Goal: Information Seeking & Learning: Check status

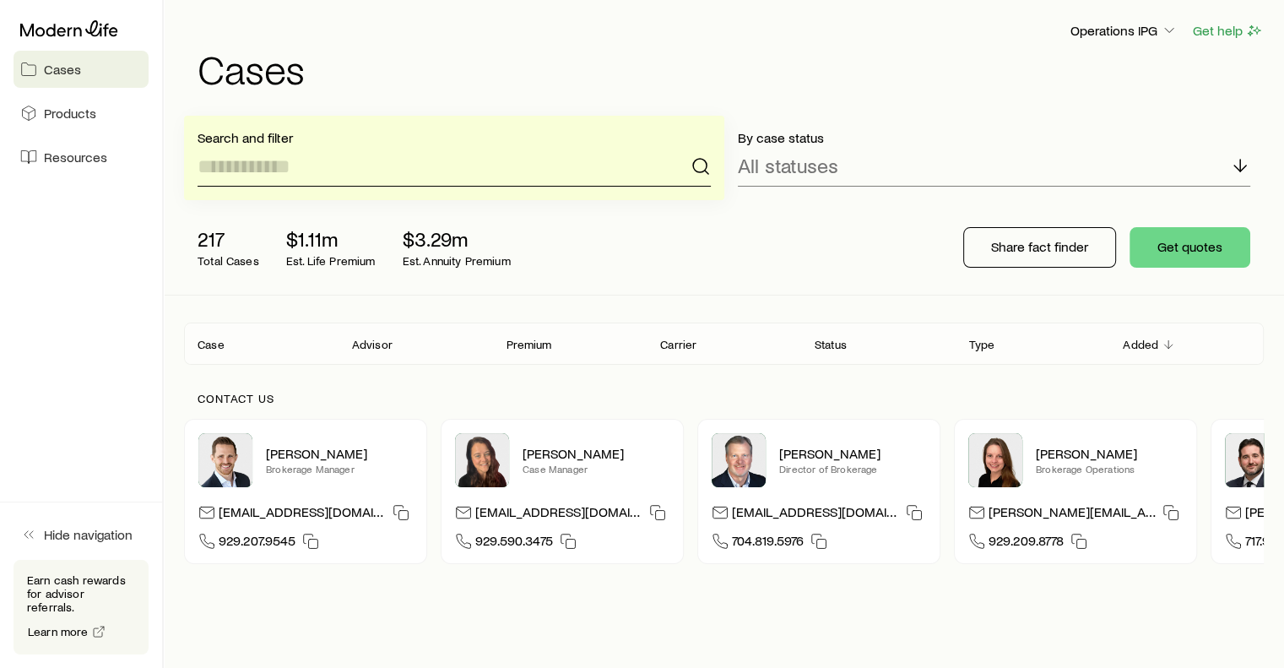
click at [478, 165] on input at bounding box center [454, 166] width 513 height 41
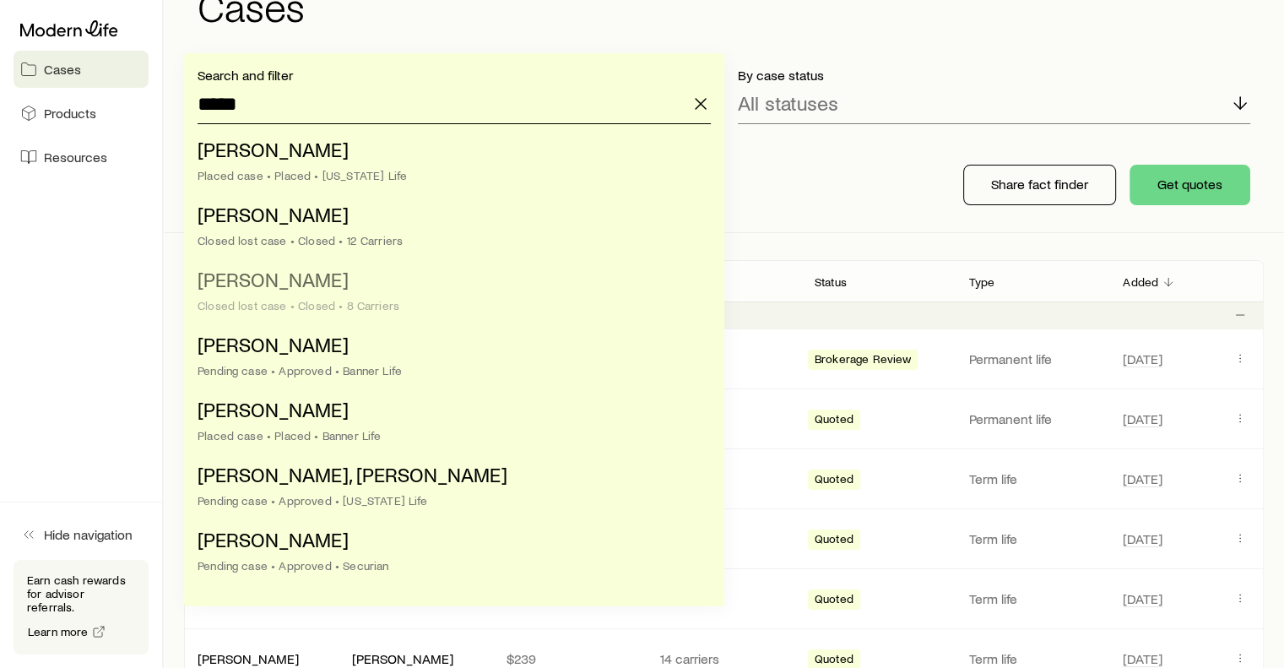
scroll to position [71, 0]
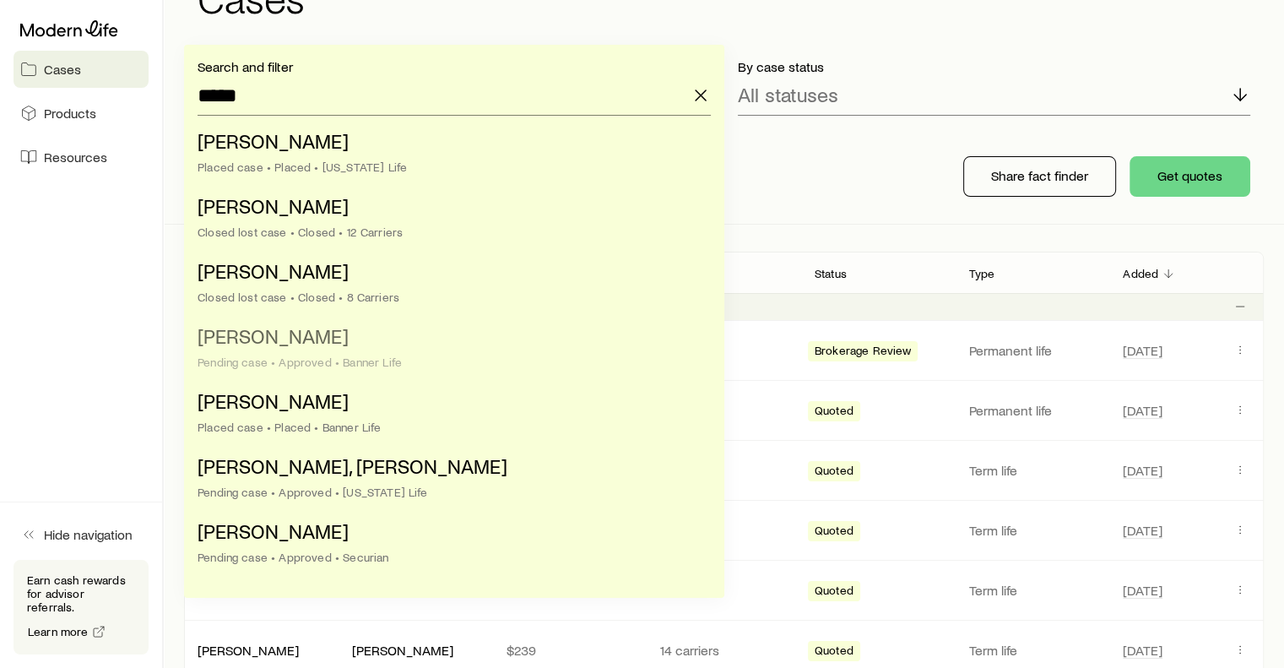
click at [376, 354] on li "[PERSON_NAME] case • Approved • Banner Life" at bounding box center [449, 349] width 503 height 65
type input "**********"
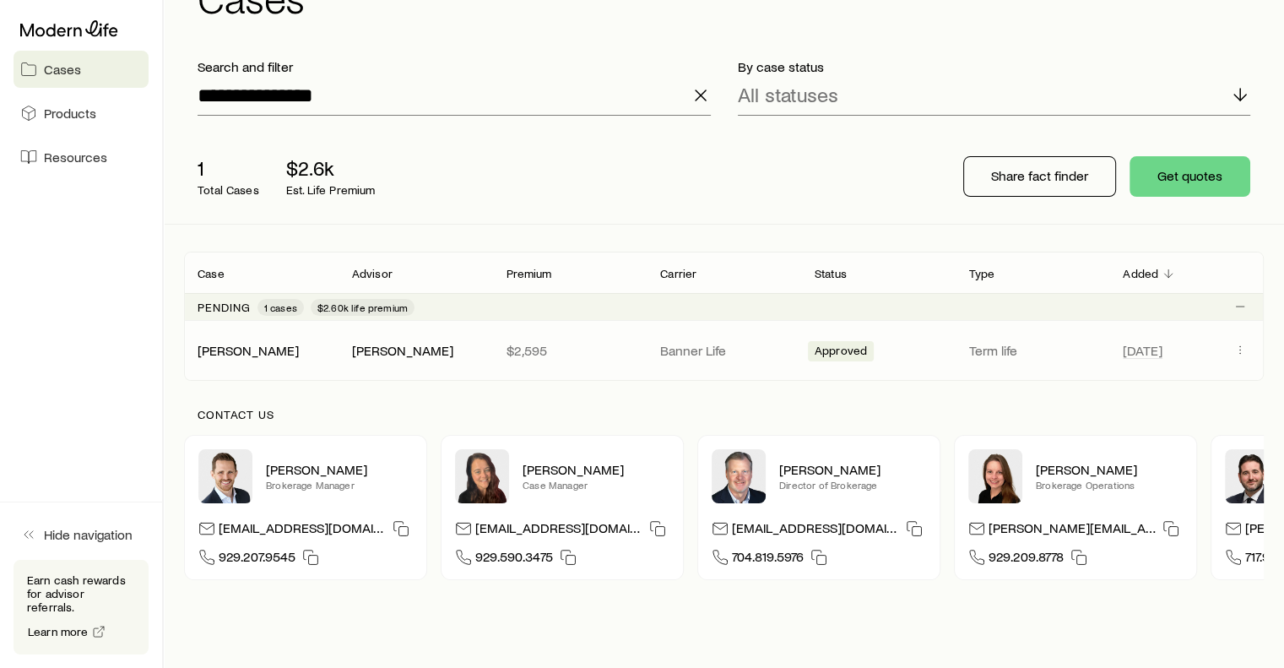
click at [832, 355] on span "Approved" at bounding box center [841, 353] width 52 height 18
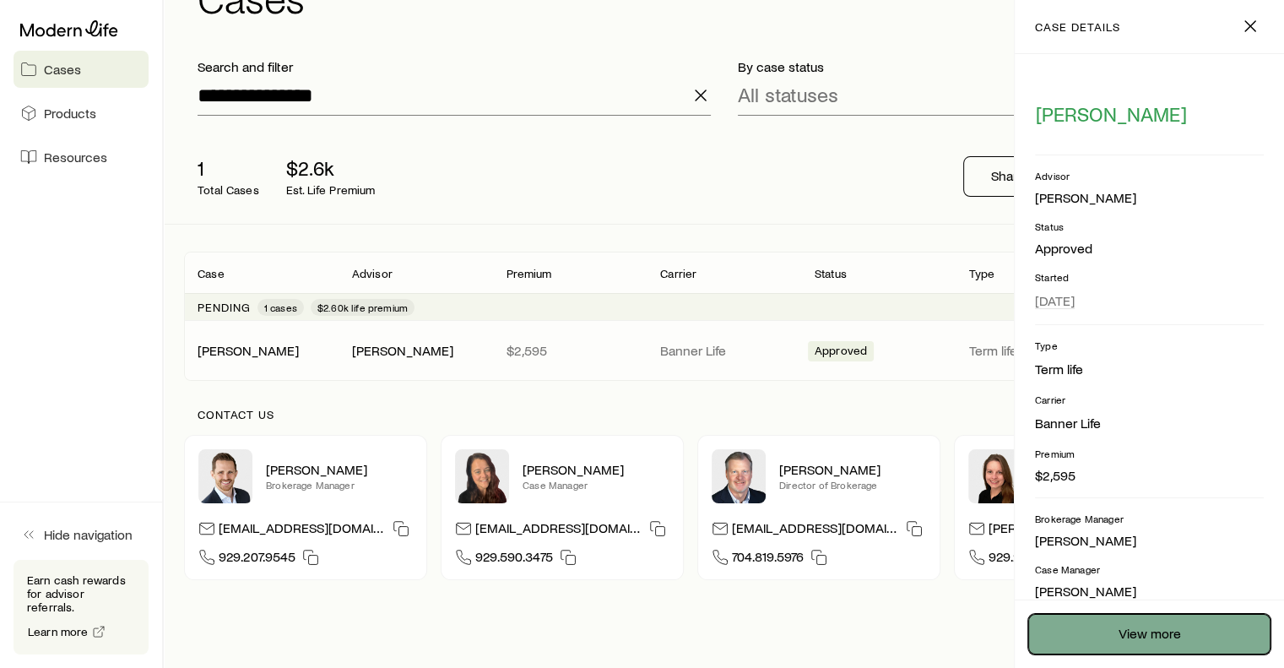
click at [1066, 637] on link "View more" at bounding box center [1149, 634] width 242 height 41
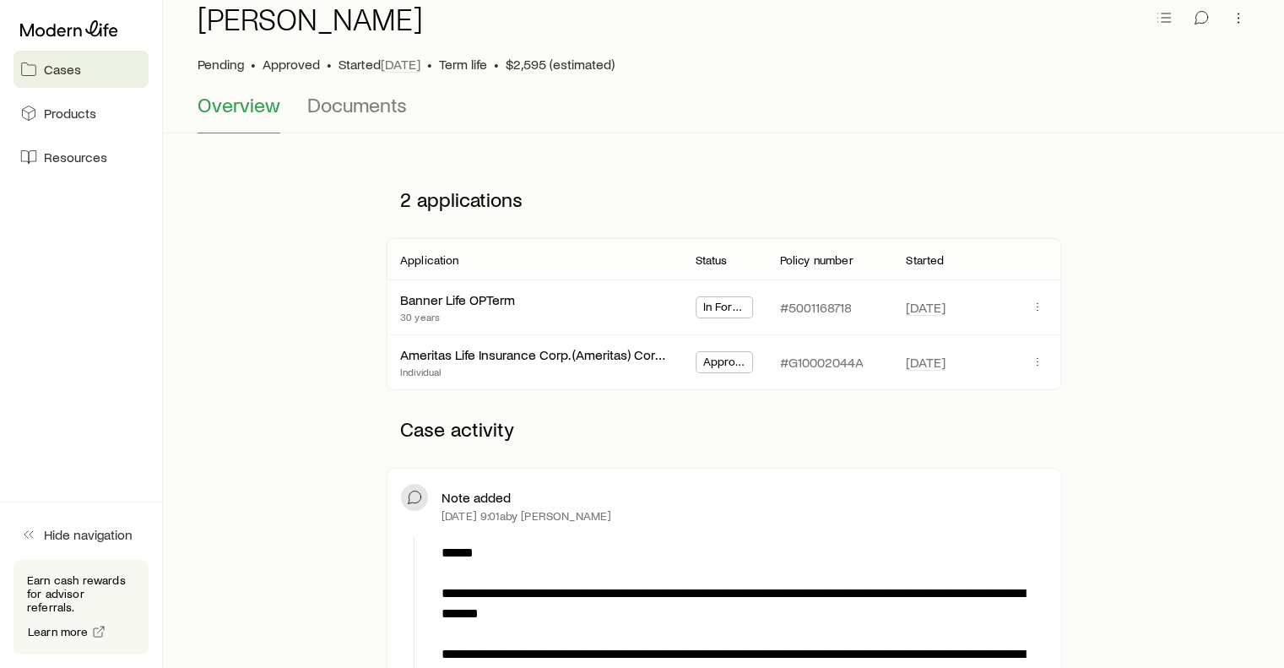
scroll to position [84, 0]
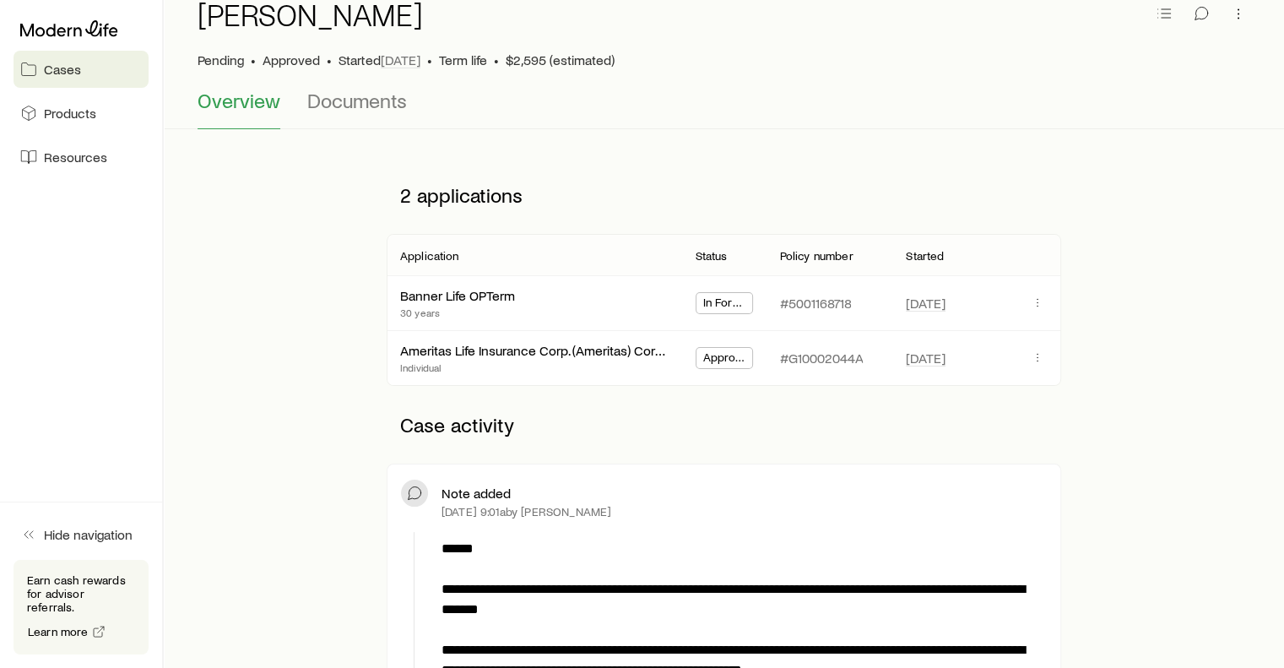
click at [740, 303] on span "In Force" at bounding box center [724, 304] width 43 height 18
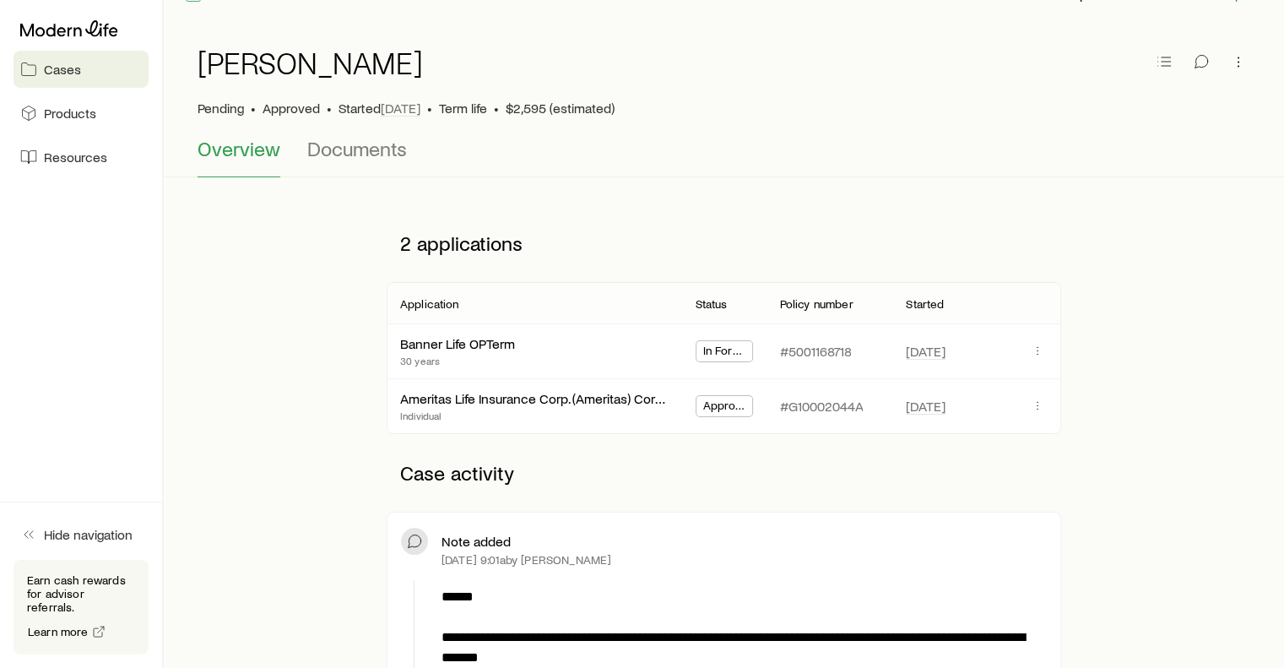
scroll to position [0, 0]
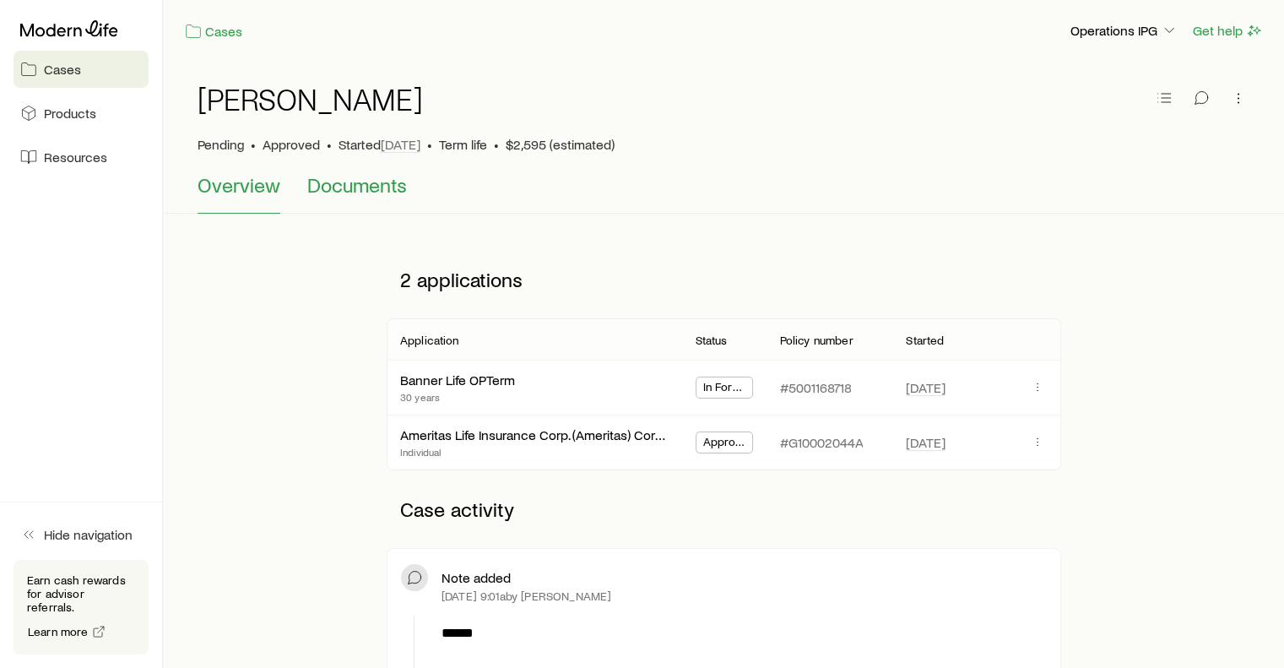
click at [383, 181] on span "Documents" at bounding box center [357, 185] width 100 height 24
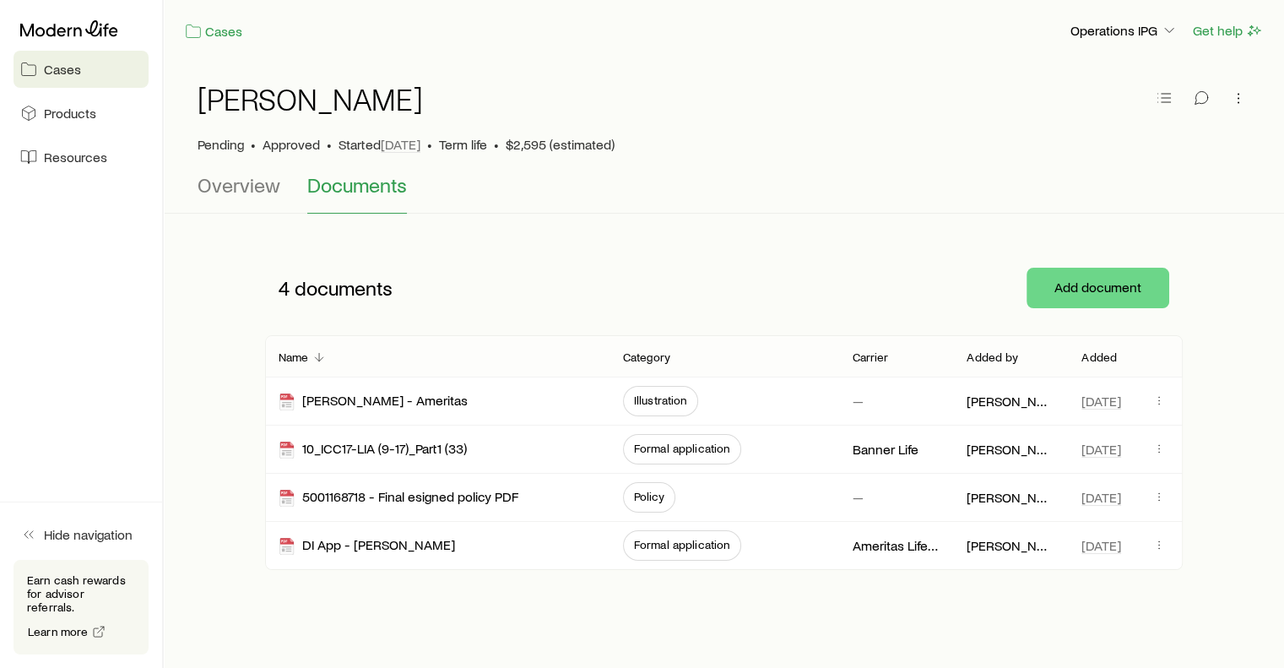
click at [242, 164] on div "[PERSON_NAME] • Approved • Started [DATE] • Term life • $2,595 (estimated)" at bounding box center [724, 117] width 1053 height 111
click at [229, 184] on span "Overview" at bounding box center [239, 185] width 83 height 24
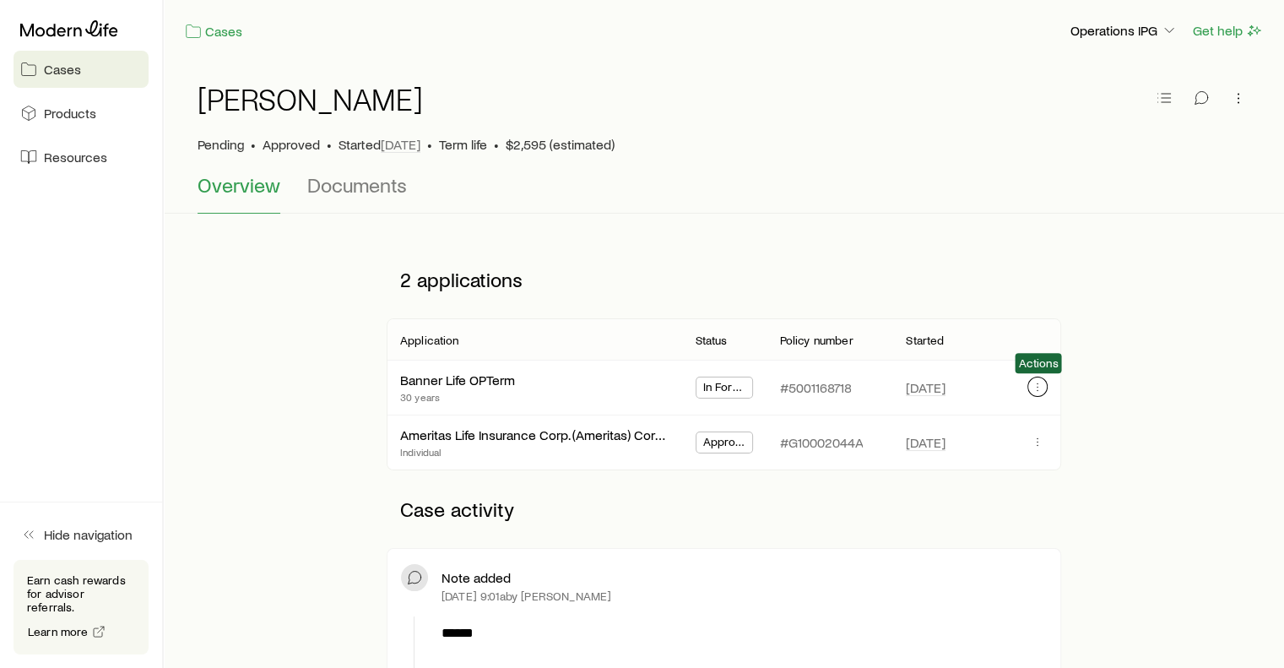
click at [1037, 391] on icon "button" at bounding box center [1038, 387] width 14 height 14
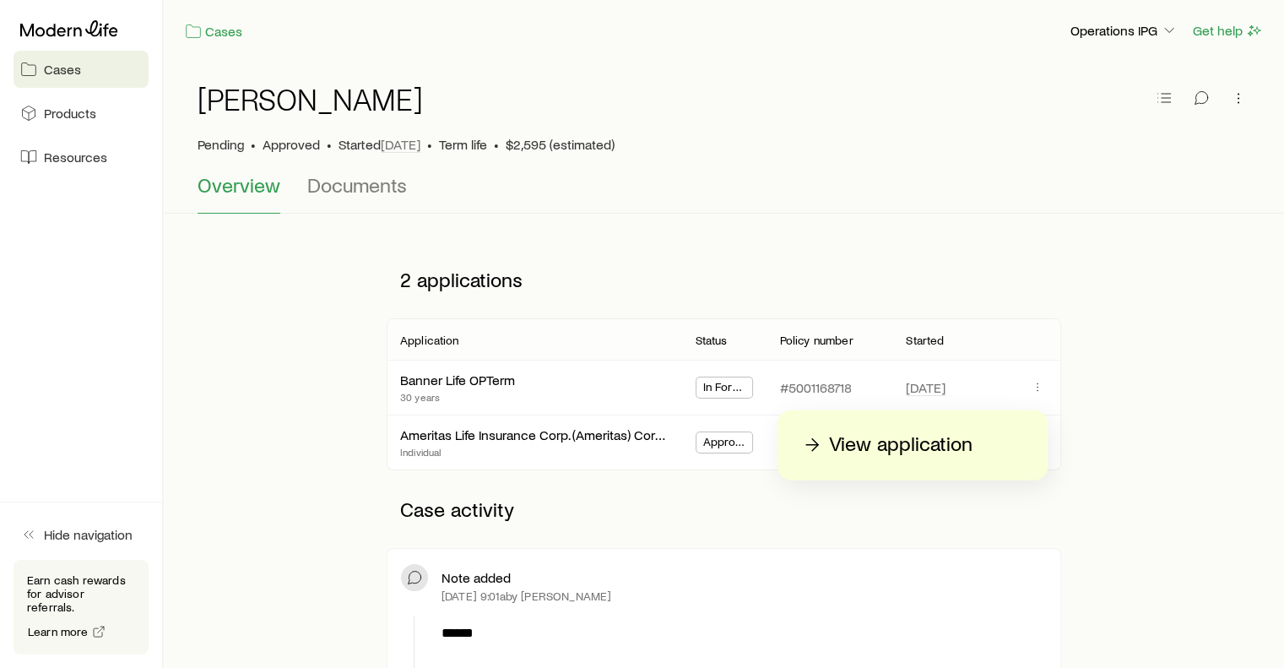
click at [960, 436] on p "View application" at bounding box center [901, 444] width 144 height 27
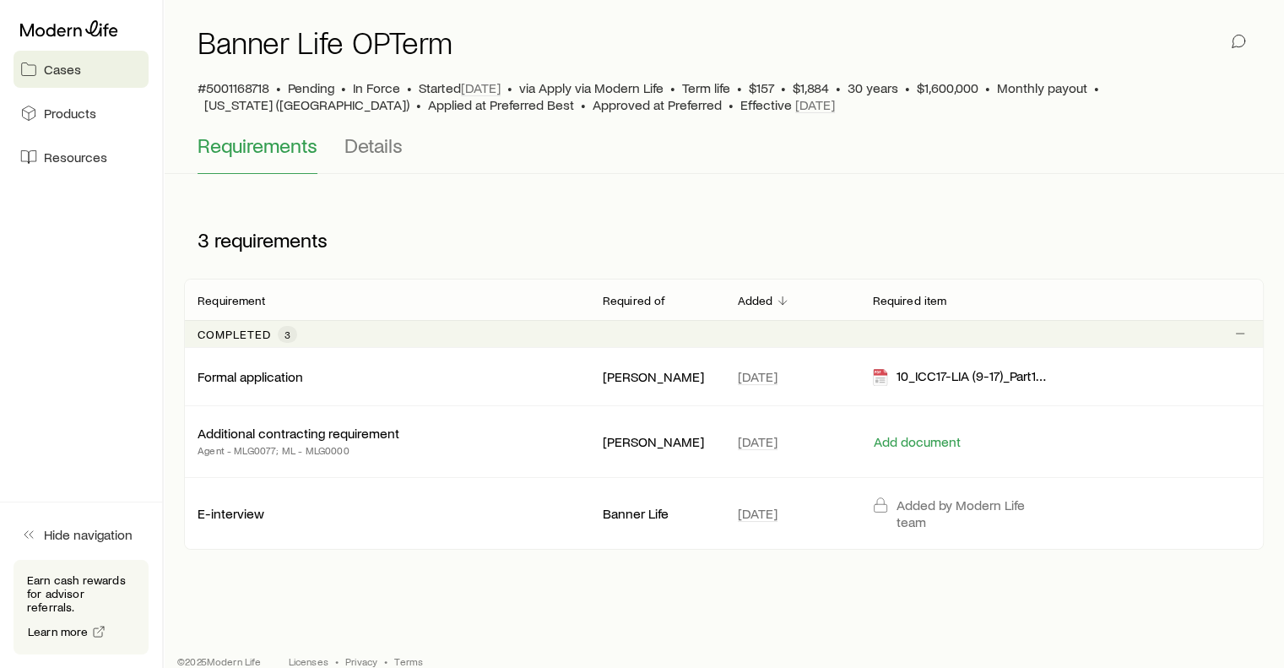
scroll to position [59, 0]
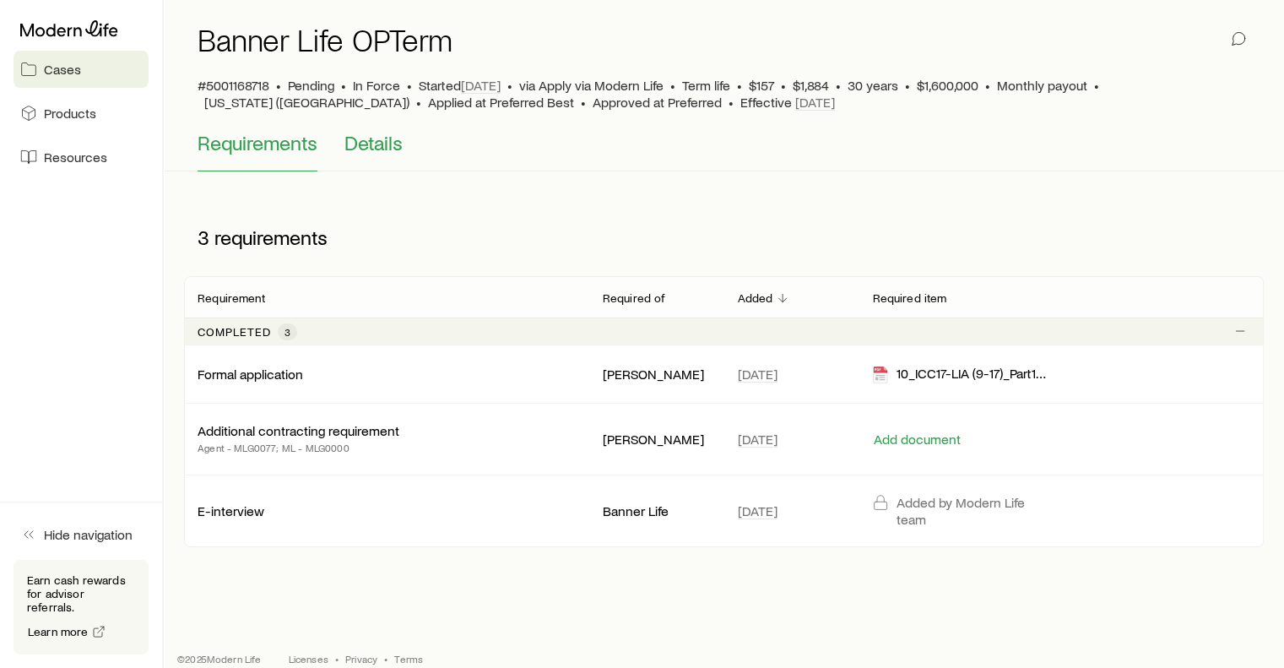
click at [377, 153] on span "Details" at bounding box center [373, 143] width 58 height 24
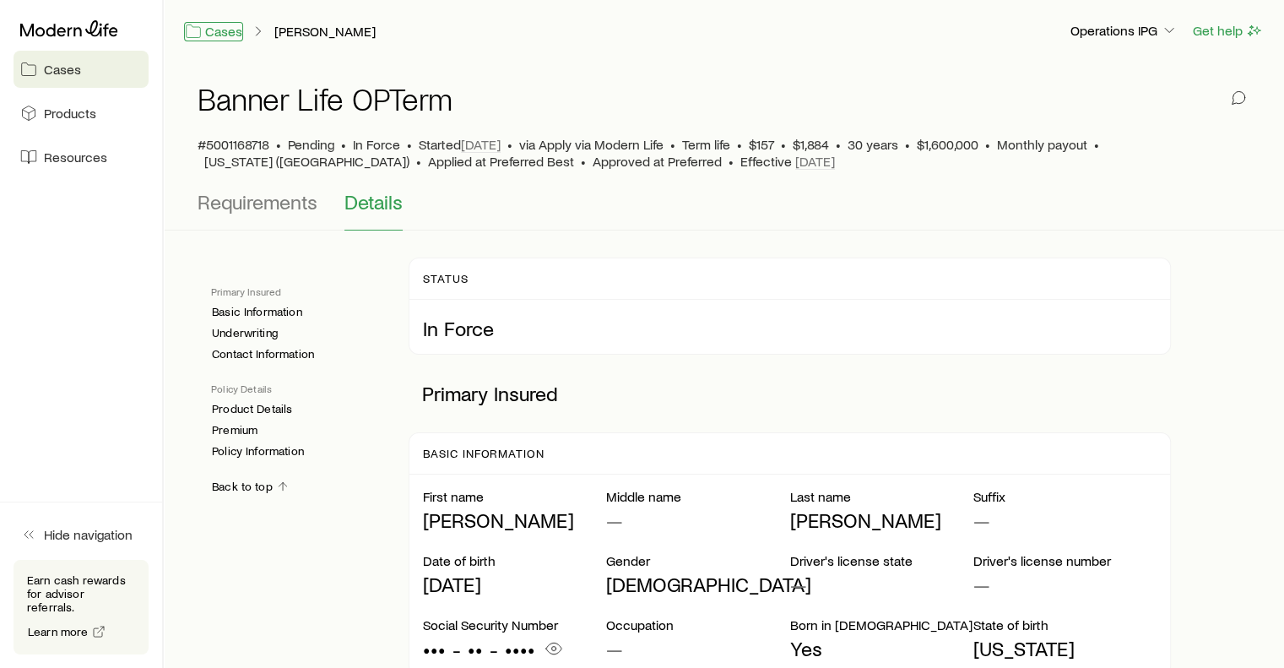
click at [233, 40] on link "Cases" at bounding box center [213, 31] width 59 height 19
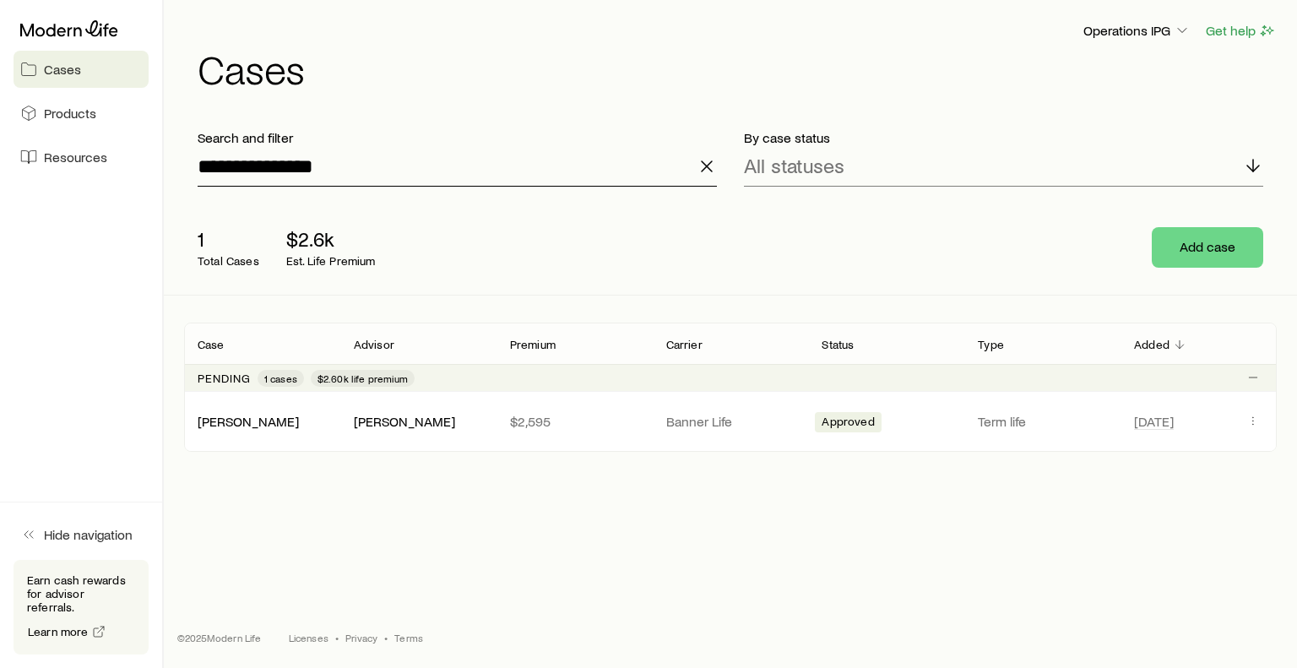
click at [365, 165] on input "**********" at bounding box center [457, 166] width 519 height 41
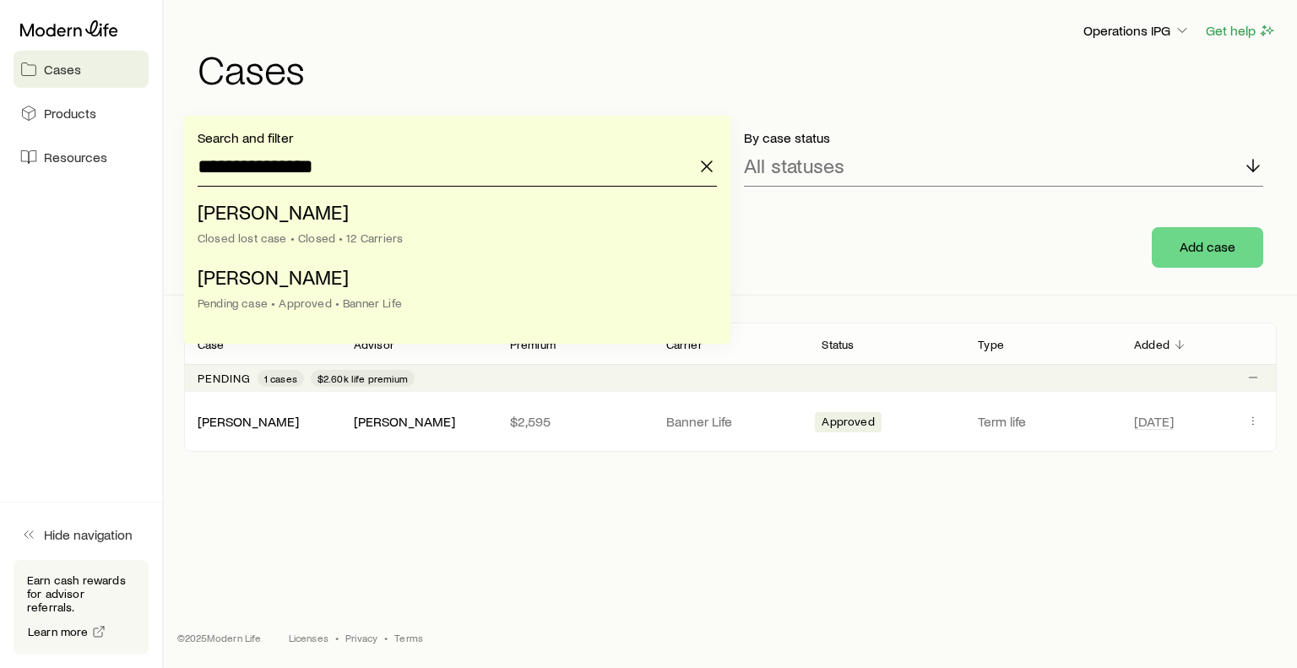
click at [365, 165] on input "**********" at bounding box center [457, 166] width 519 height 41
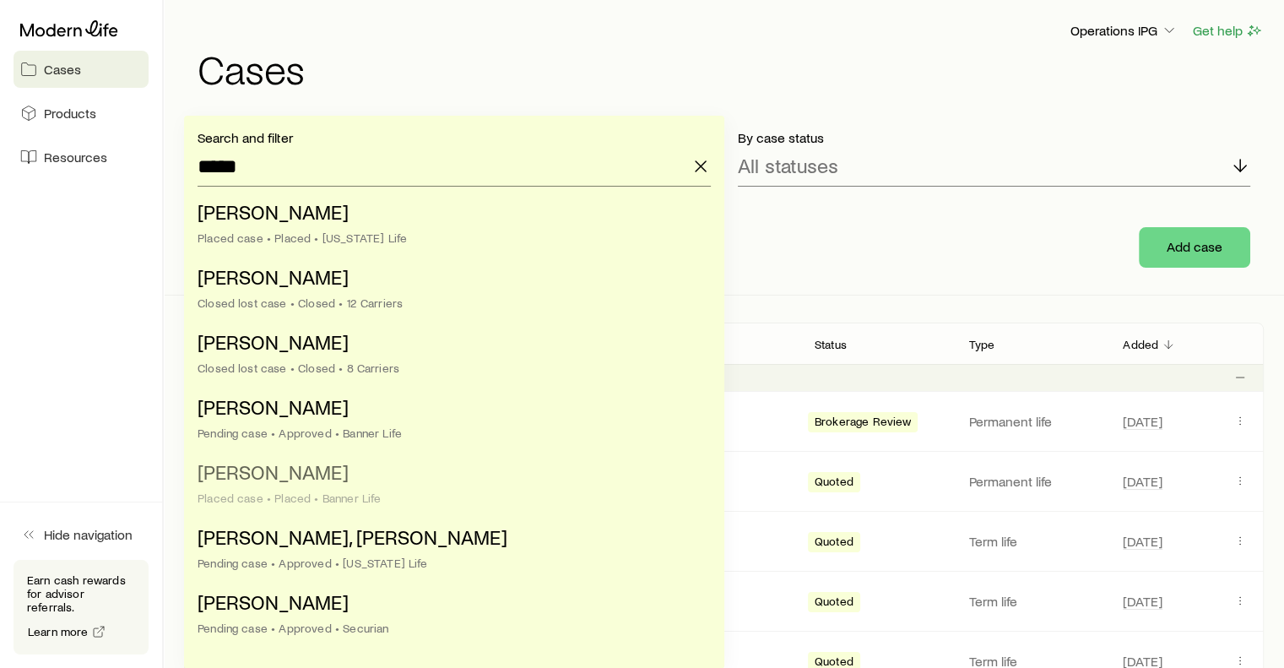
click at [343, 489] on li "[PERSON_NAME] case • Placed • Banner Life" at bounding box center [449, 485] width 503 height 65
type input "**********"
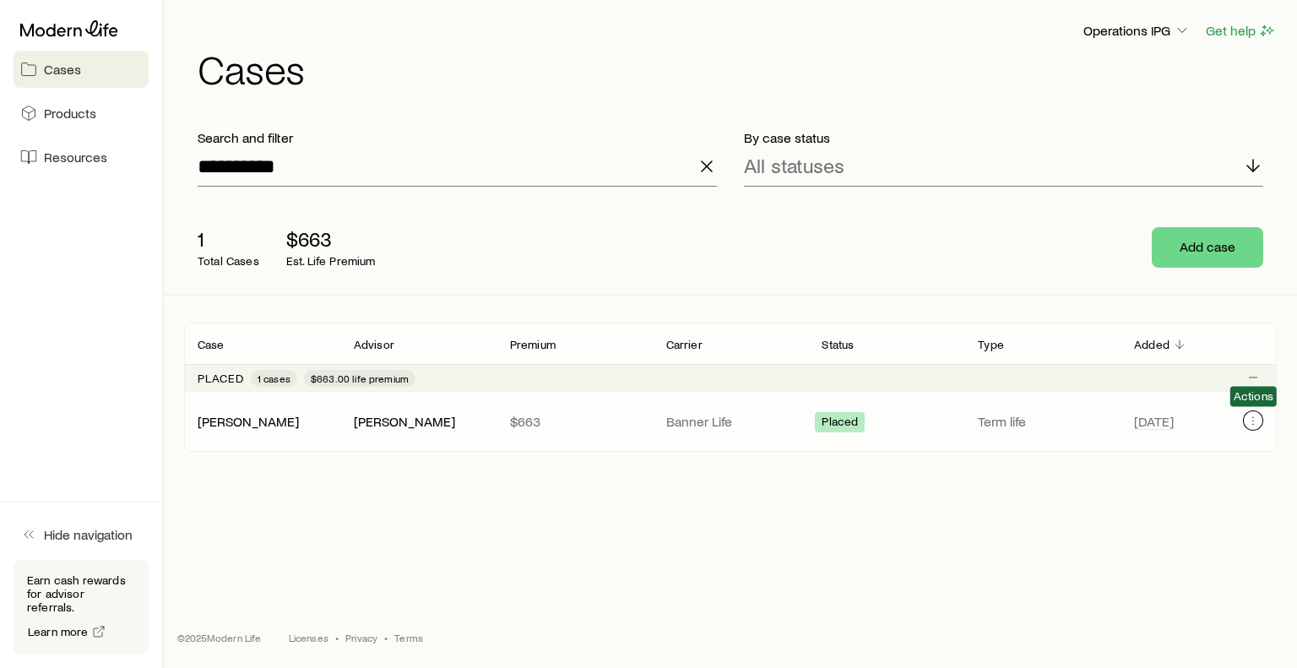
click at [1253, 418] on icon "Client cases" at bounding box center [1253, 421] width 14 height 14
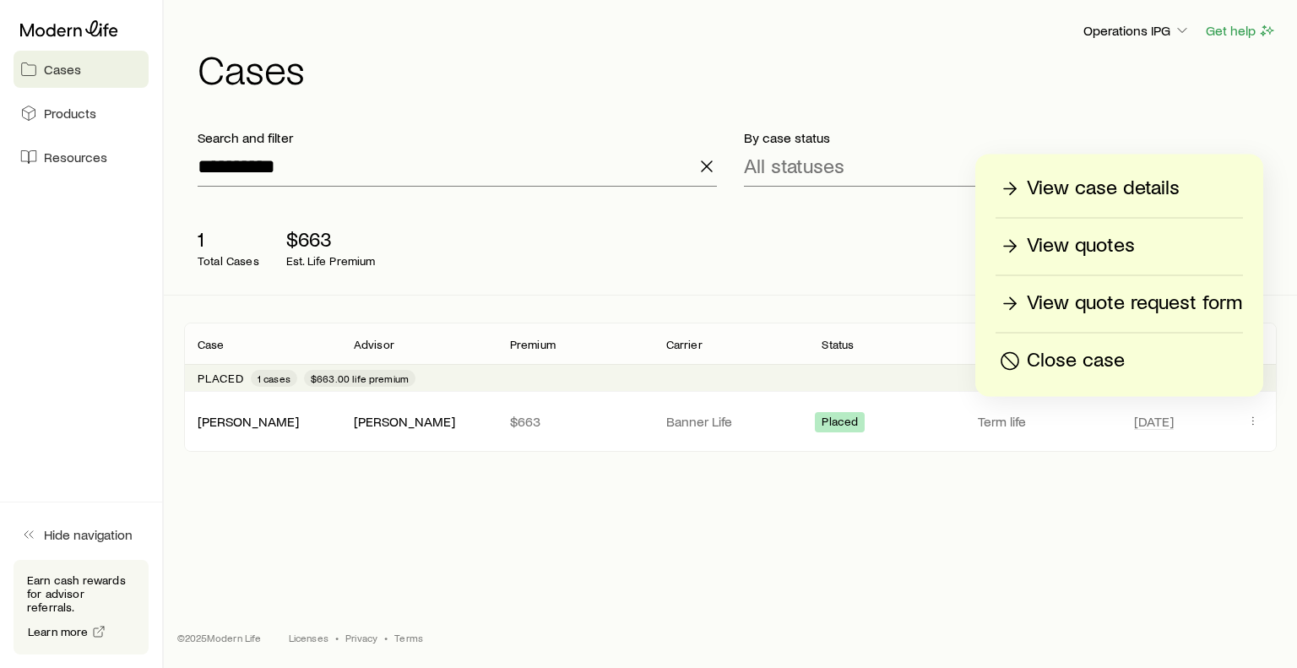
click at [1090, 192] on p "View case details" at bounding box center [1103, 188] width 153 height 27
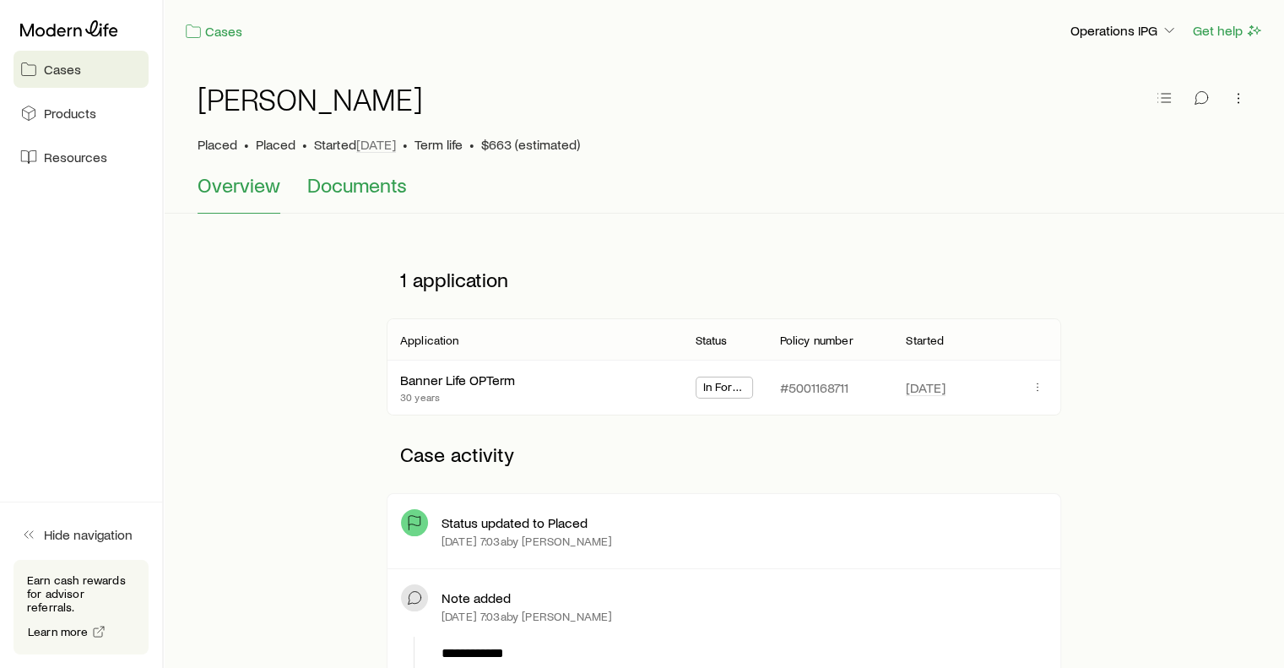
click at [368, 204] on button "Documents" at bounding box center [357, 193] width 100 height 41
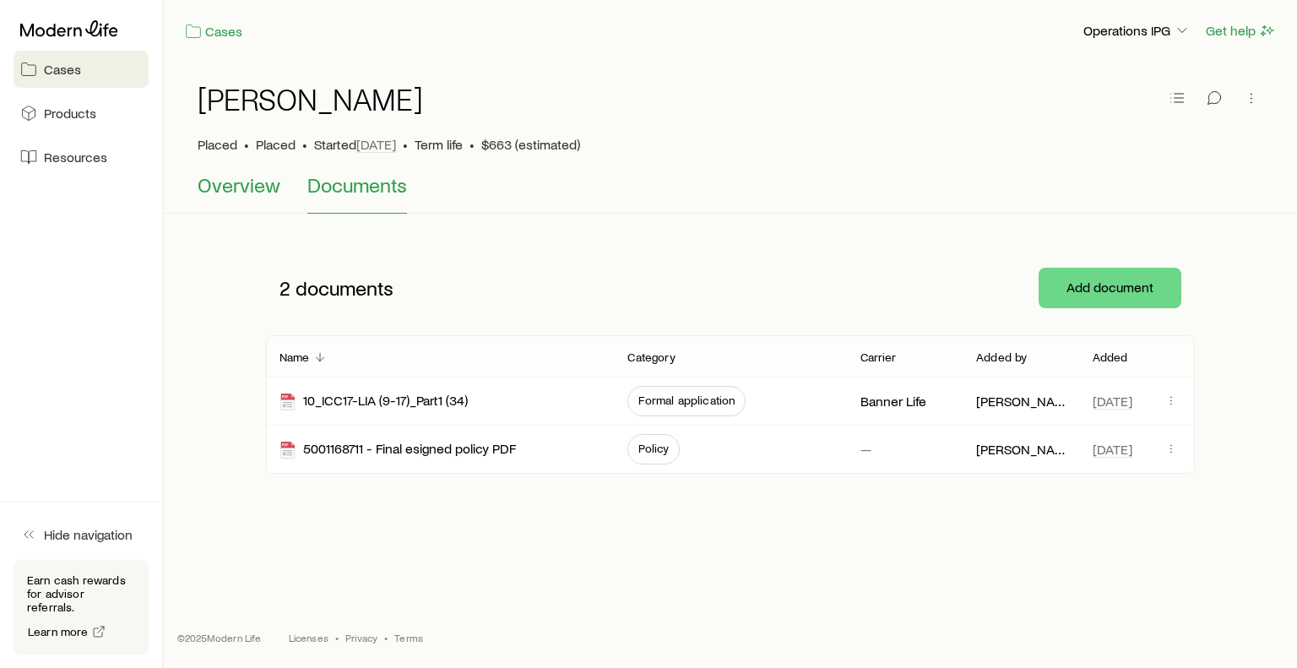
click at [245, 195] on span "Overview" at bounding box center [239, 185] width 83 height 24
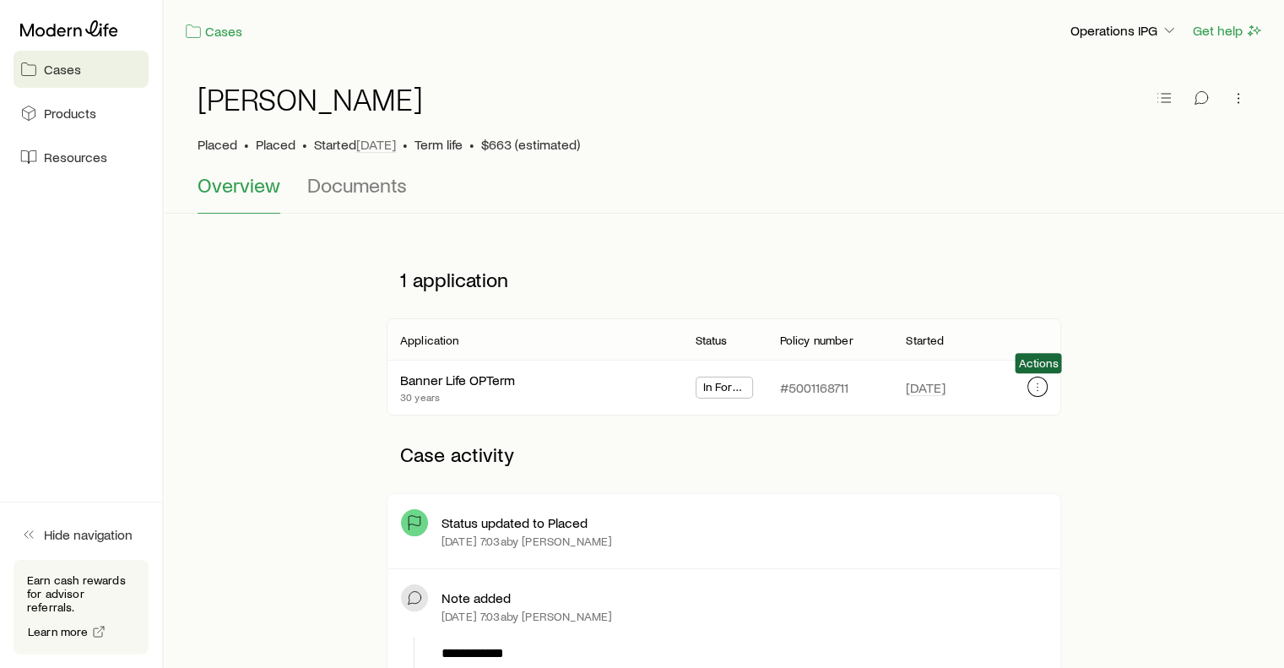
click at [1043, 389] on icon "button" at bounding box center [1038, 387] width 14 height 14
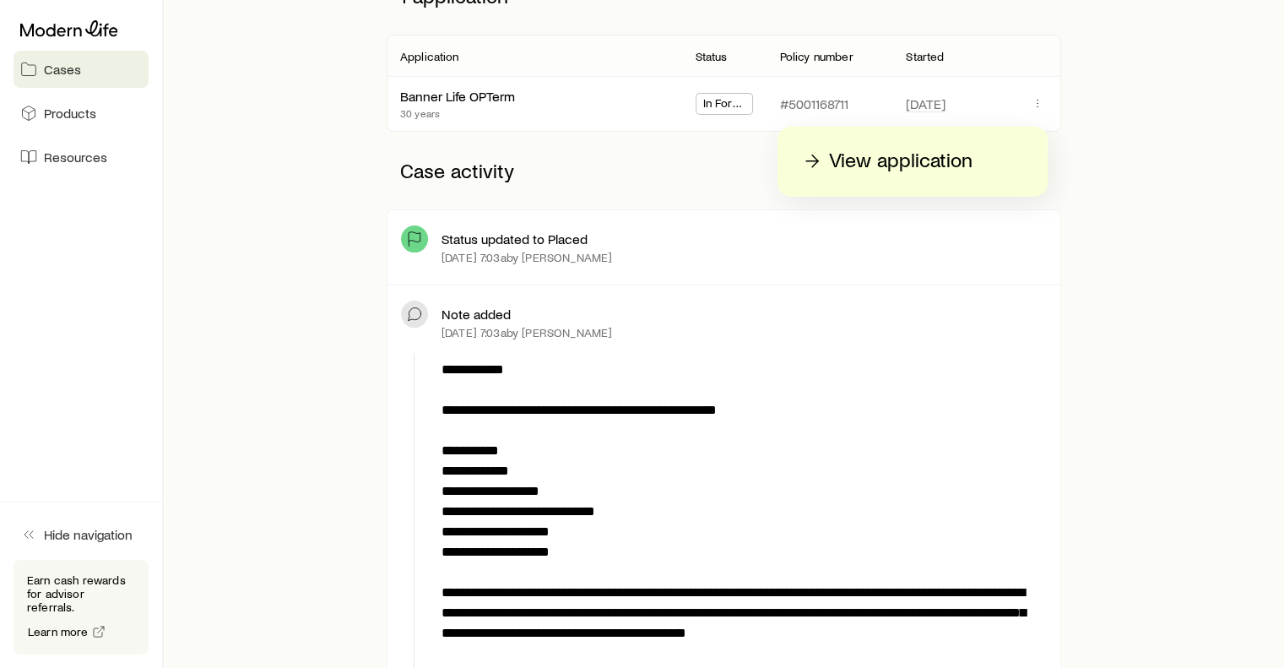
click at [651, 440] on p "**********" at bounding box center [741, 542] width 599 height 365
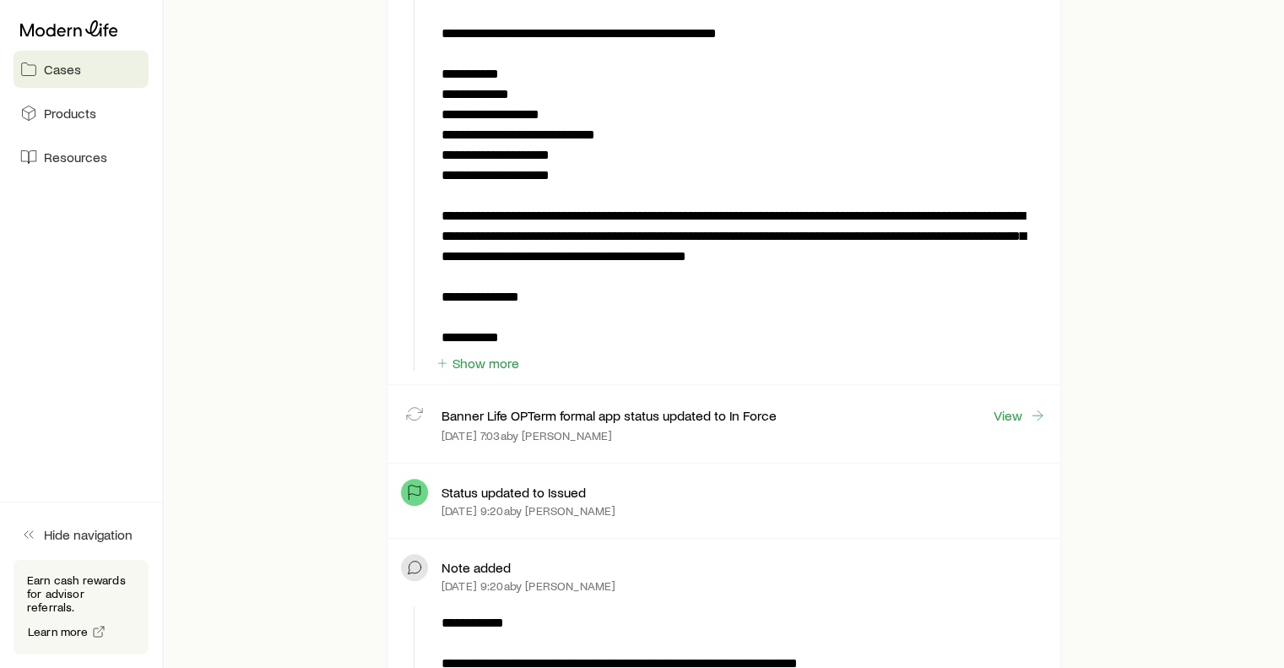
scroll to position [675, 0]
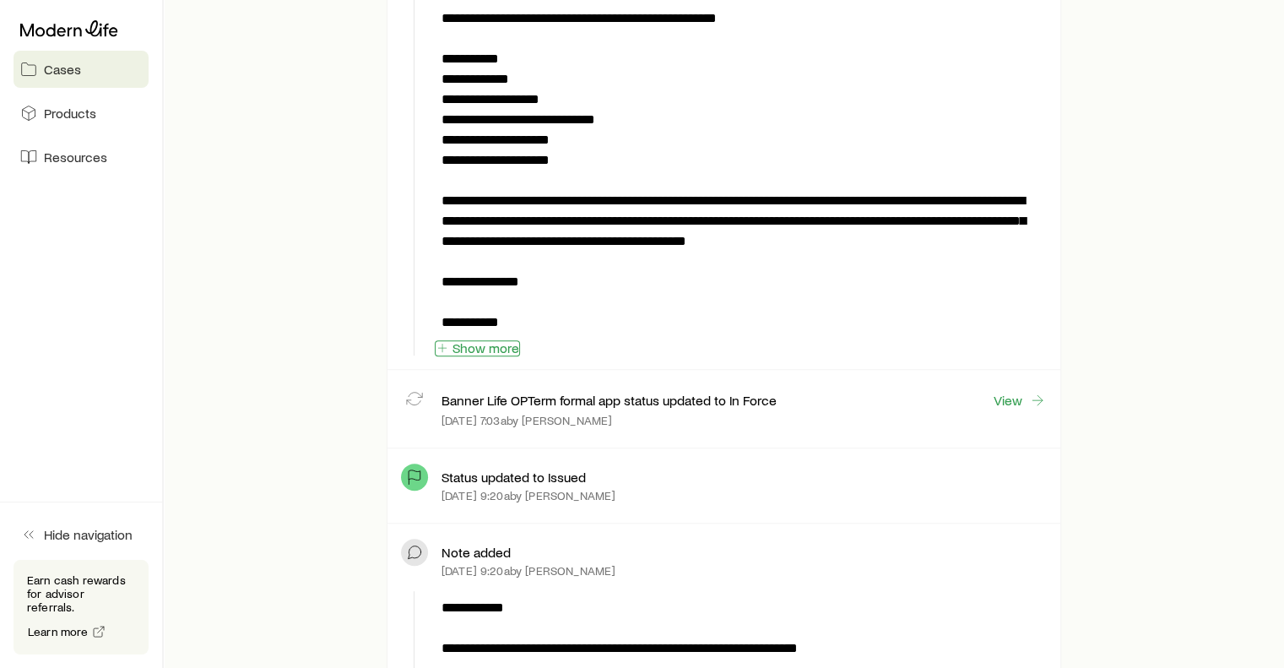
click at [501, 349] on button "Show more" at bounding box center [477, 348] width 85 height 16
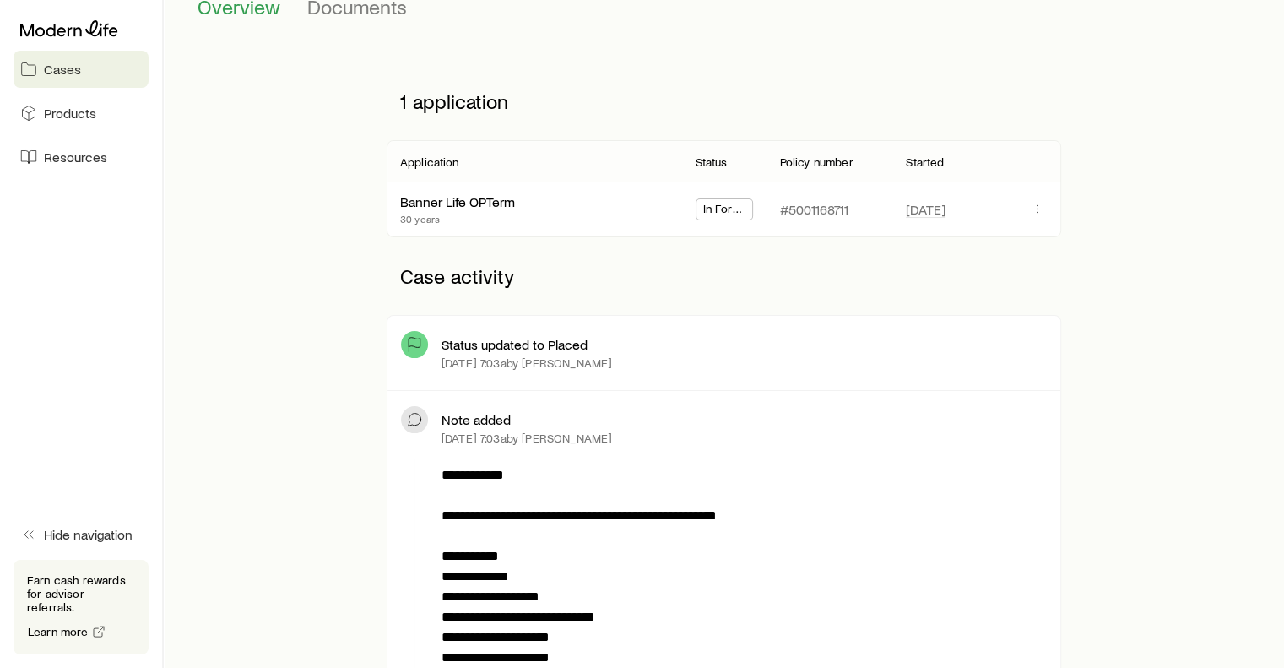
scroll to position [176, 0]
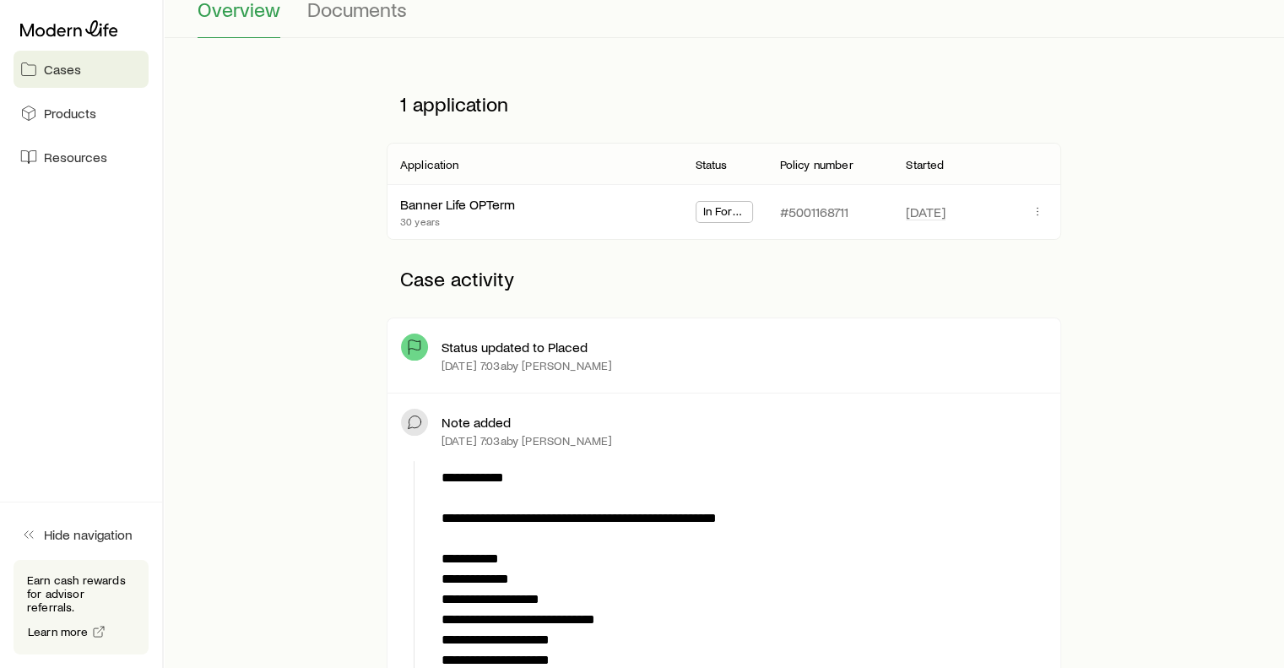
click at [730, 208] on span "In Force" at bounding box center [724, 213] width 43 height 18
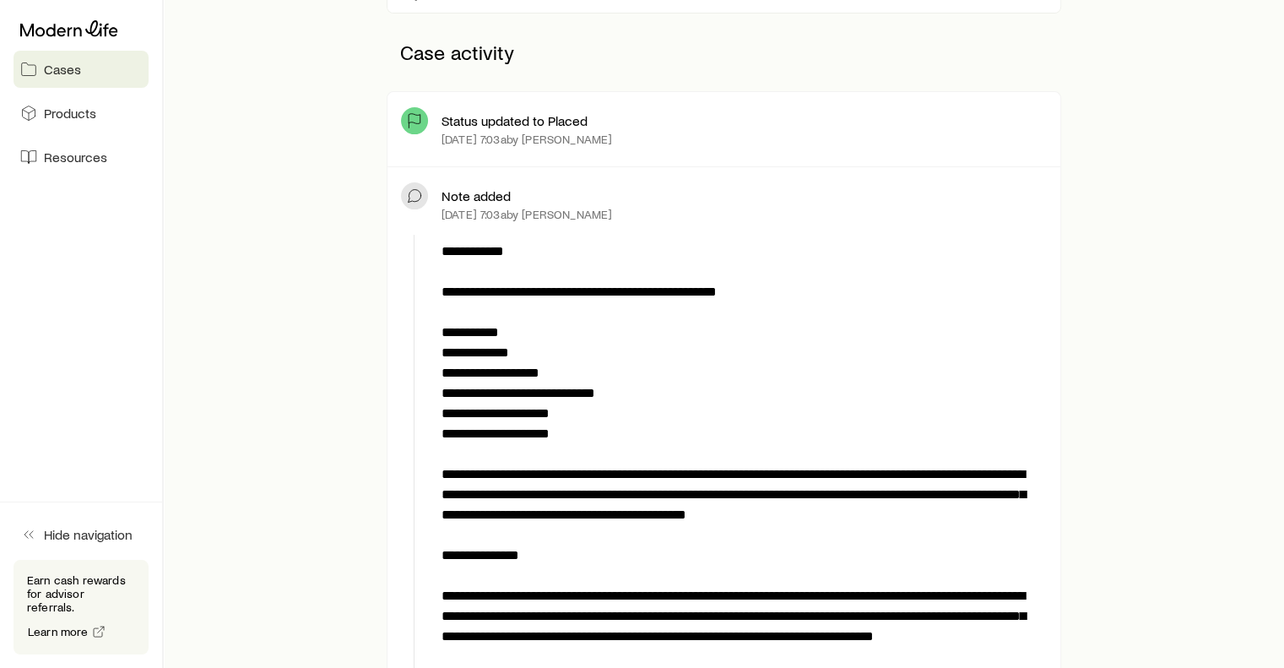
scroll to position [402, 0]
